Goal: Information Seeking & Learning: Learn about a topic

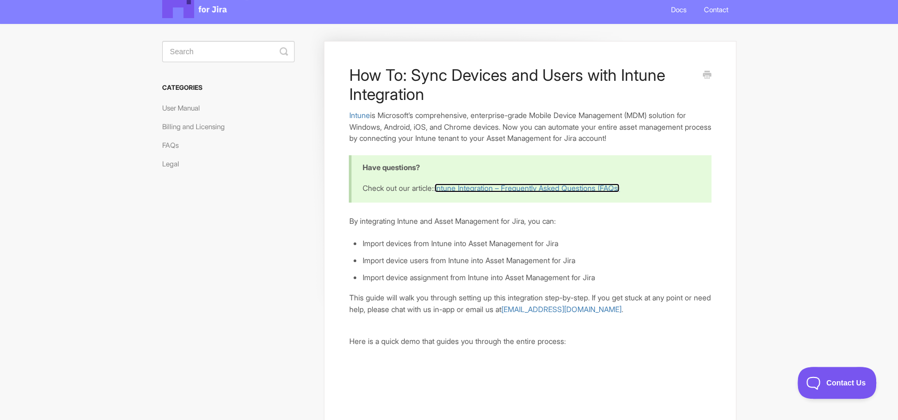
scroll to position [53, 0]
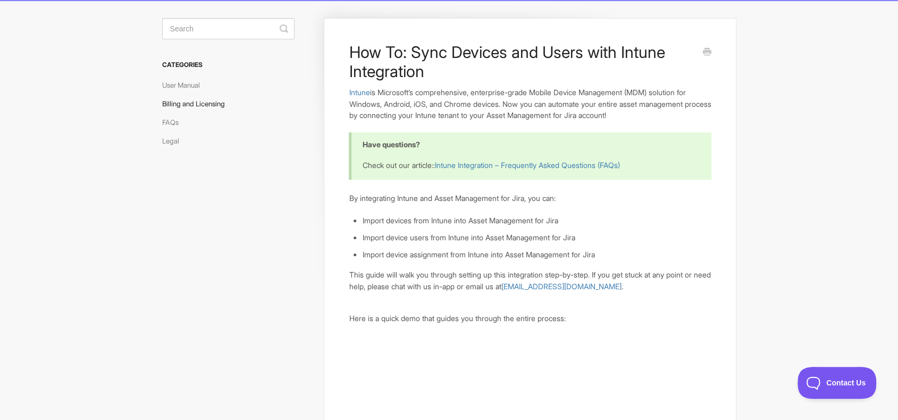
click at [200, 105] on link "Billing and Licensing" at bounding box center [197, 103] width 71 height 17
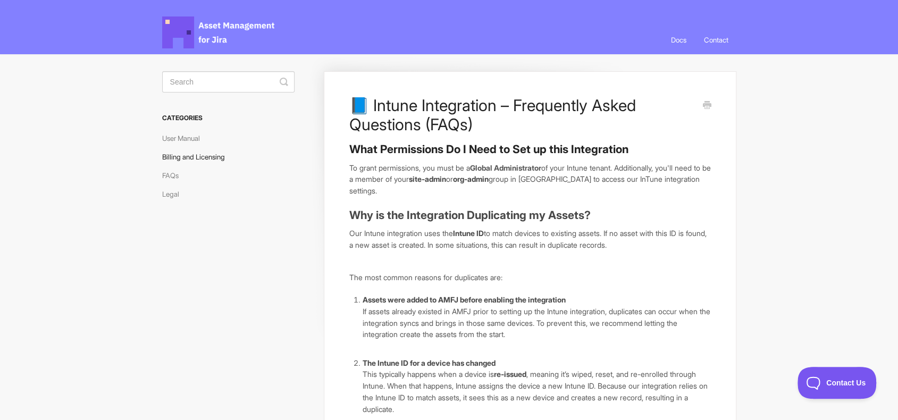
click at [219, 158] on link "Billing and Licensing" at bounding box center [197, 156] width 71 height 17
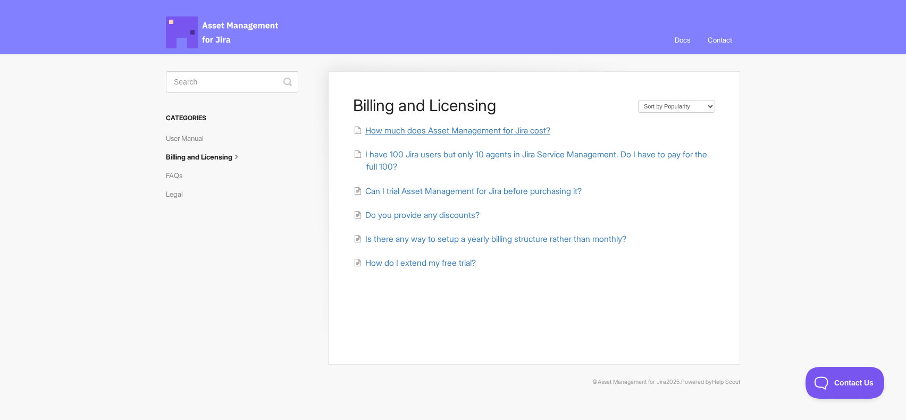
click at [535, 130] on span "How much does Asset Management for Jira cost?" at bounding box center [457, 130] width 185 height 10
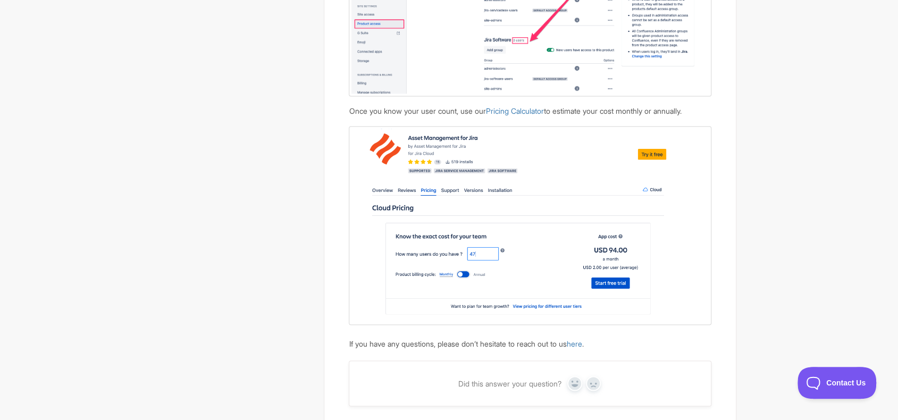
scroll to position [1170, 0]
